Goal: Task Accomplishment & Management: Complete application form

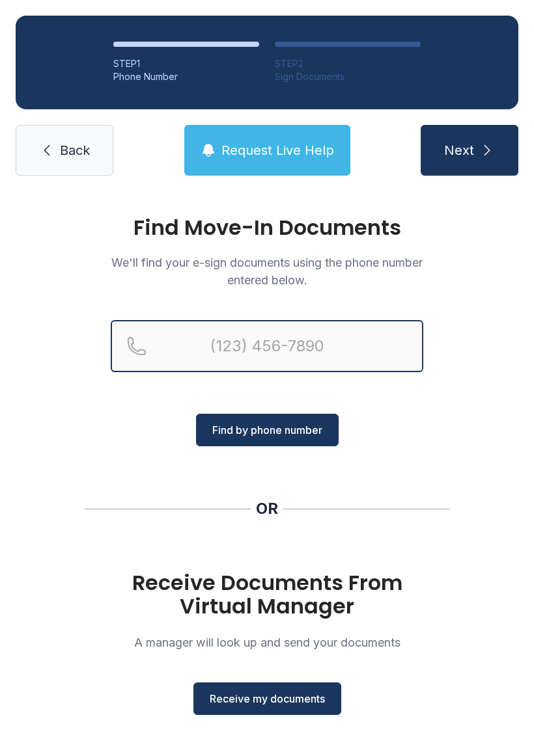
click at [249, 339] on input "Reservation phone number" at bounding box center [267, 346] width 312 height 52
type input "[PHONE_NUMBER]"
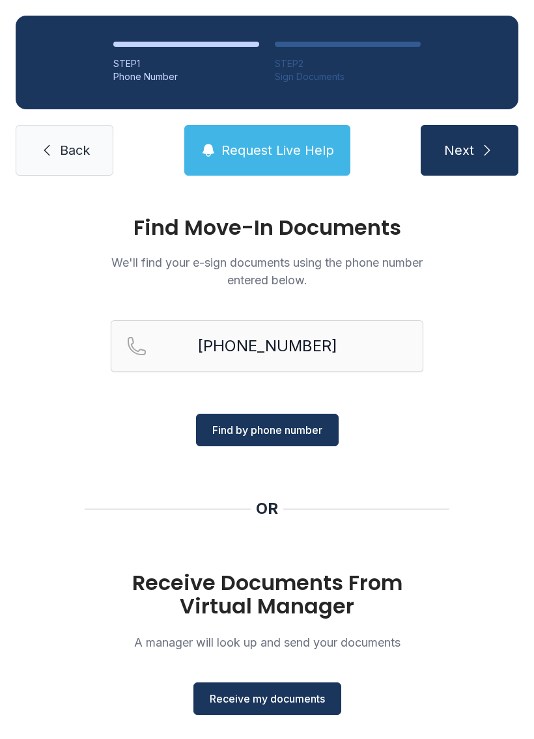
click at [291, 428] on span "Find by phone number" at bounding box center [267, 430] width 110 height 16
click at [293, 431] on span "Find by phone number" at bounding box center [267, 430] width 110 height 16
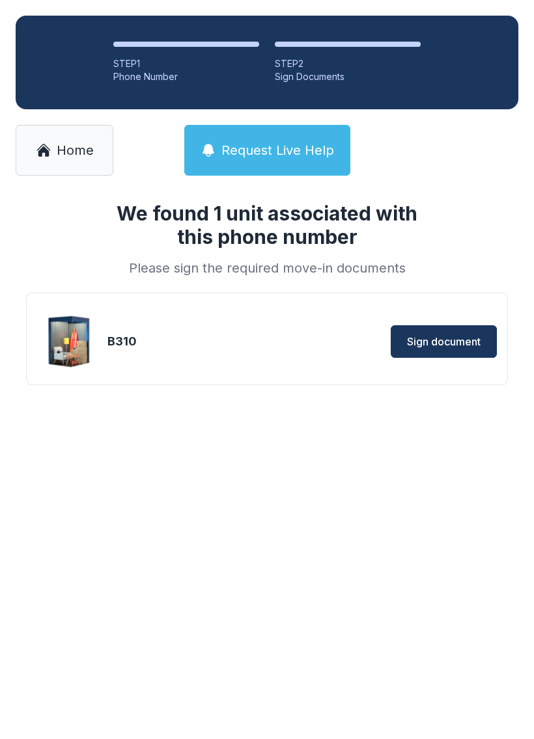
click at [455, 336] on span "Sign document" at bounding box center [444, 342] width 74 height 16
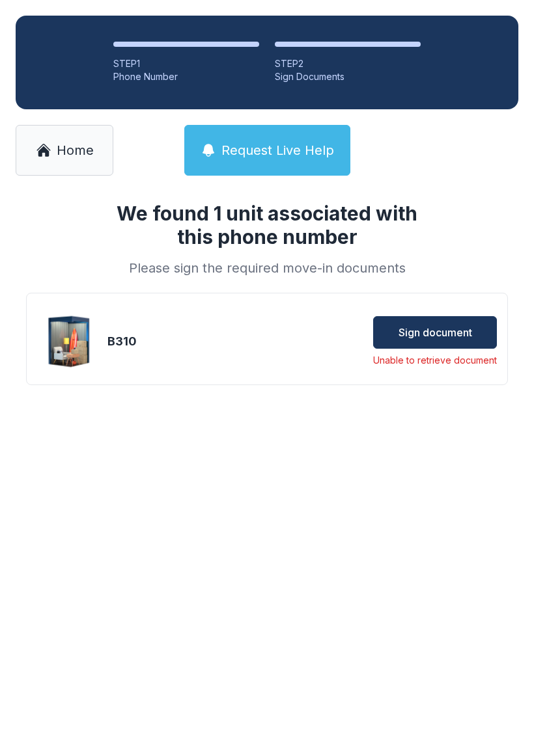
click at [457, 324] on button "Sign document" at bounding box center [435, 332] width 124 height 33
click at [449, 327] on span "Sign document" at bounding box center [435, 333] width 74 height 16
click at [435, 323] on button "Sign document" at bounding box center [435, 332] width 124 height 33
click at [446, 327] on span "Sign document" at bounding box center [435, 333] width 74 height 16
click at [79, 153] on span "Home" at bounding box center [75, 150] width 37 height 18
